Goal: Check status: Check status

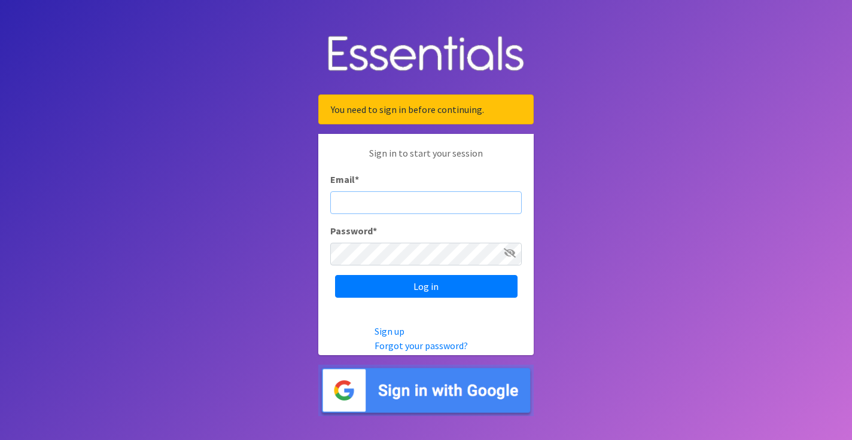
type input "[EMAIL_ADDRESS][DOMAIN_NAME]"
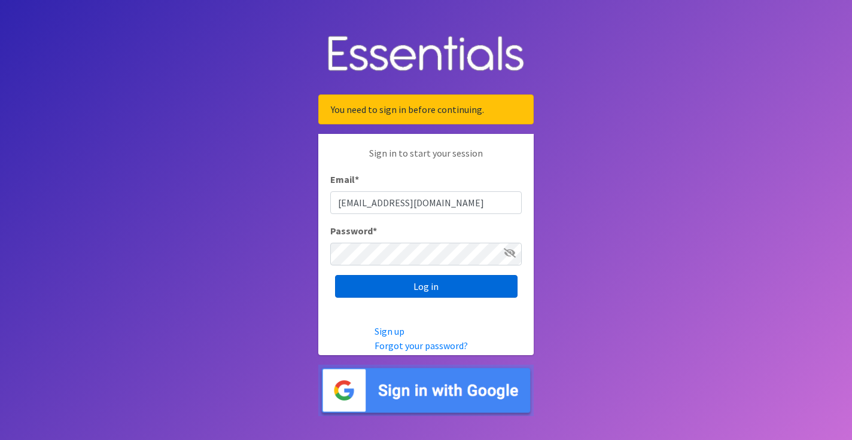
click at [418, 285] on input "Log in" at bounding box center [426, 286] width 182 height 23
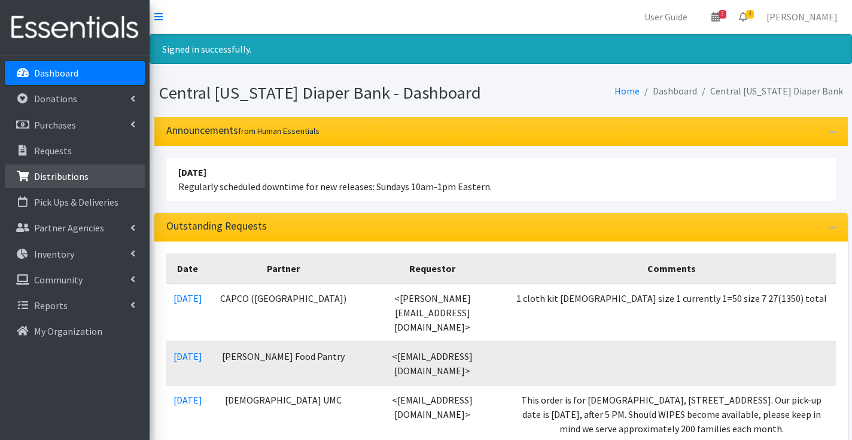
click at [65, 174] on p "Distributions" at bounding box center [61, 177] width 54 height 12
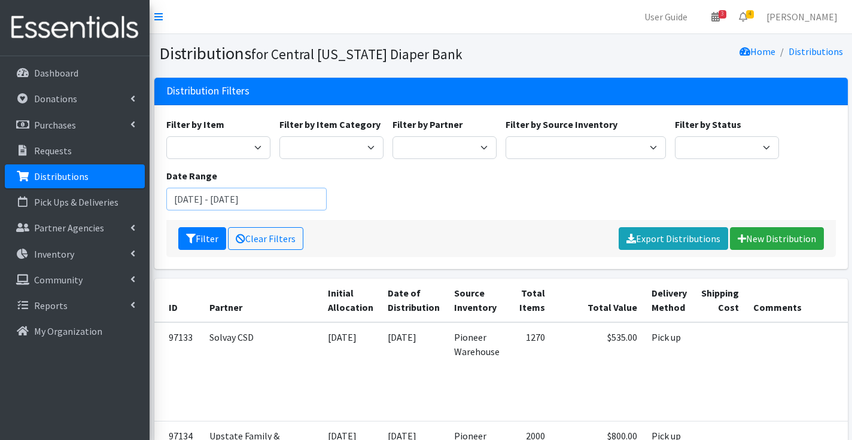
click at [233, 199] on input "July 25, 2025 - October 25, 2025" at bounding box center [246, 199] width 161 height 23
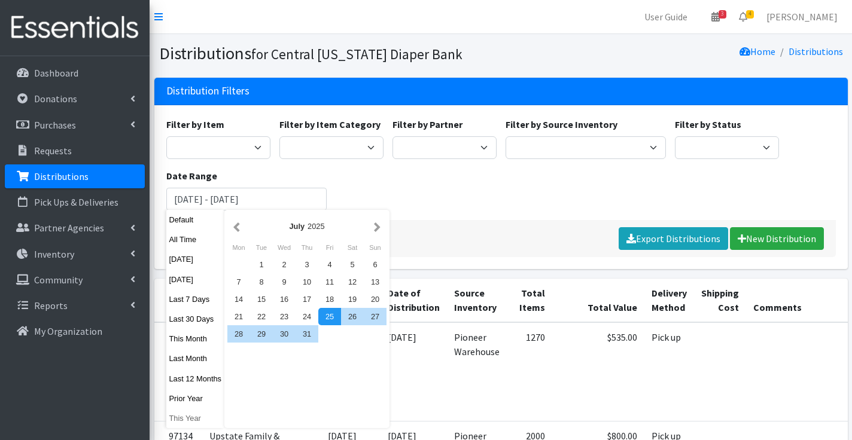
click at [182, 416] on button "This Year" at bounding box center [195, 418] width 59 height 17
type input "[DATE] - [DATE]"
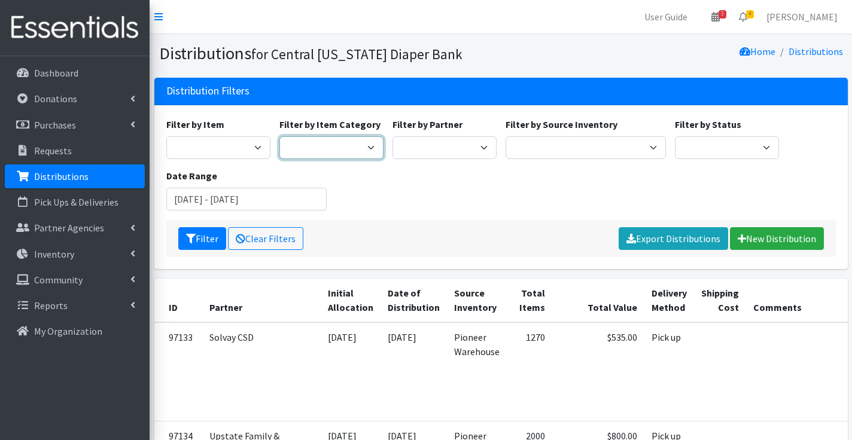
select select "23"
click at [206, 236] on button "Filter" at bounding box center [202, 238] width 48 height 23
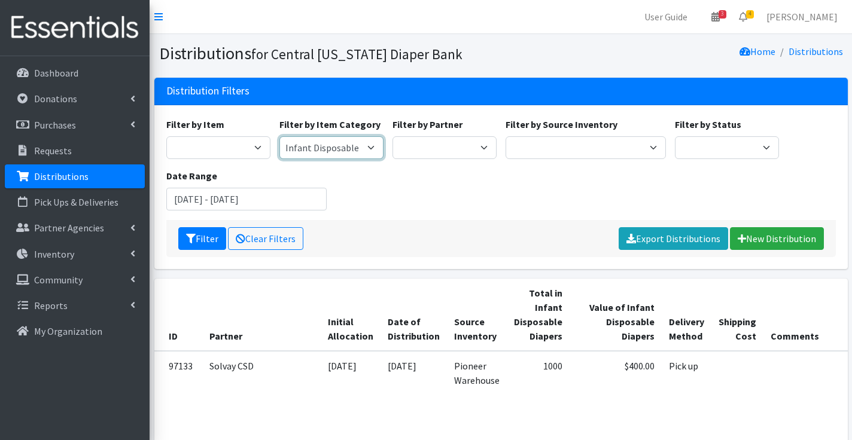
select select "24"
click at [210, 238] on button "Filter" at bounding box center [202, 238] width 48 height 23
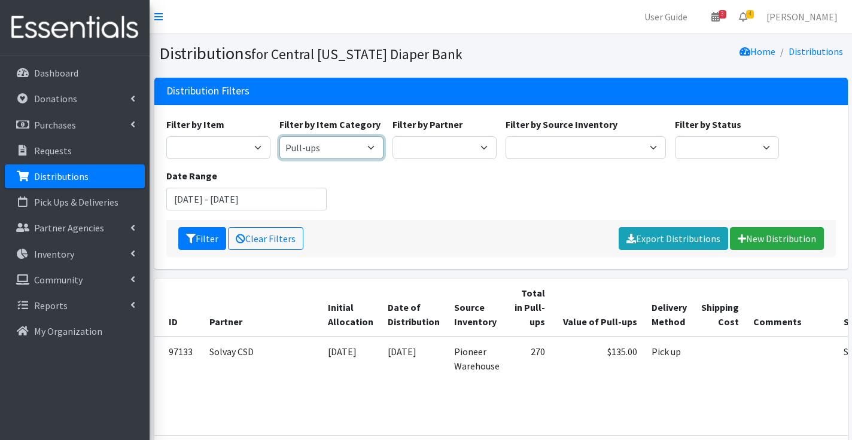
select select "26"
click at [212, 234] on button "Filter" at bounding box center [202, 238] width 48 height 23
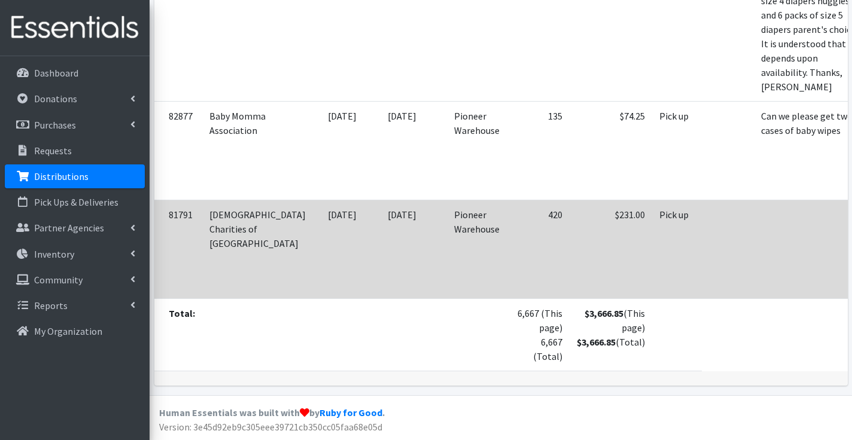
scroll to position [4495, 0]
